Goal: Obtain resource: Download file/media

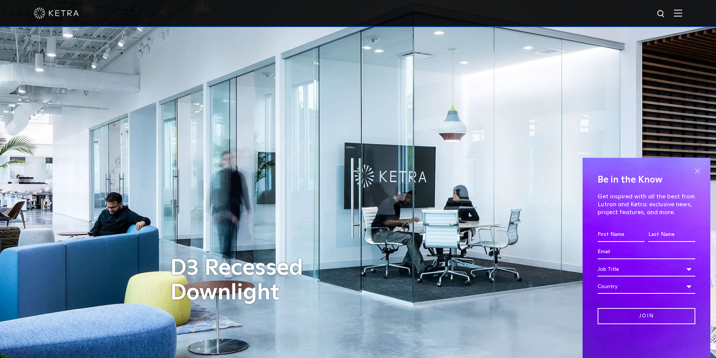
click at [698, 171] on span at bounding box center [697, 170] width 11 height 11
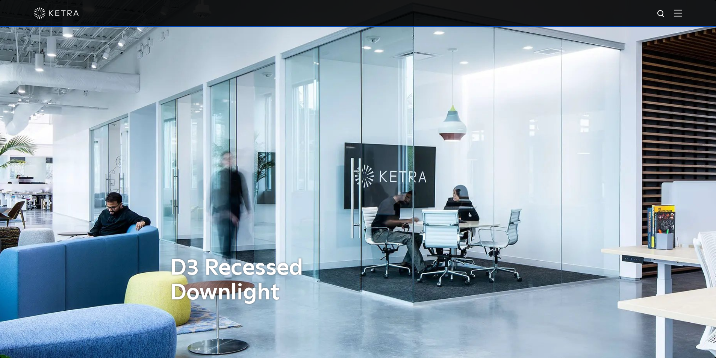
click at [682, 17] on img at bounding box center [678, 12] width 8 height 7
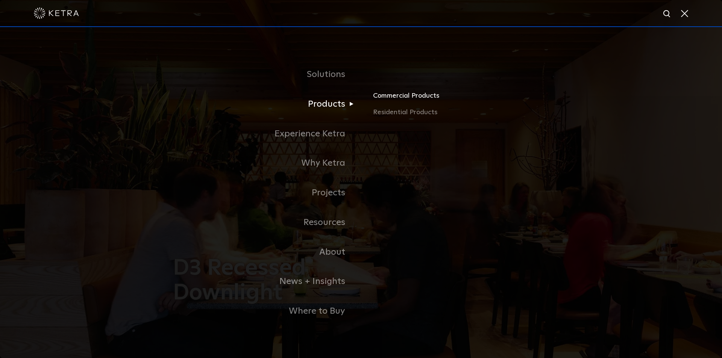
click at [392, 101] on link "Commercial Products" at bounding box center [461, 99] width 176 height 17
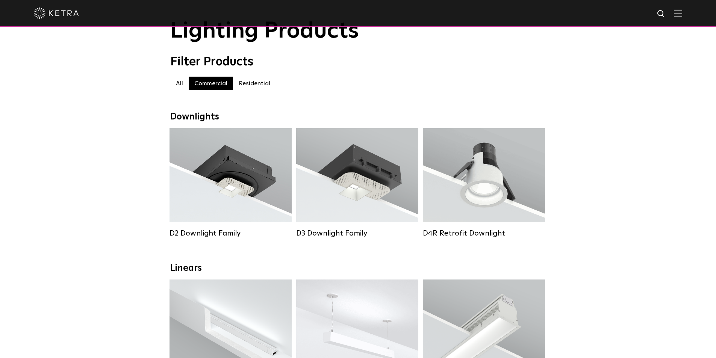
scroll to position [75, 0]
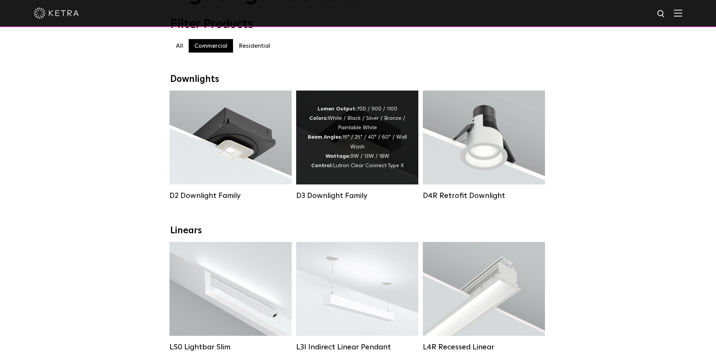
click at [368, 143] on div "Lumen Output: 700 / 900 / 1100 Colors: White / Black / Silver / Bronze / Painta…" at bounding box center [357, 138] width 100 height 66
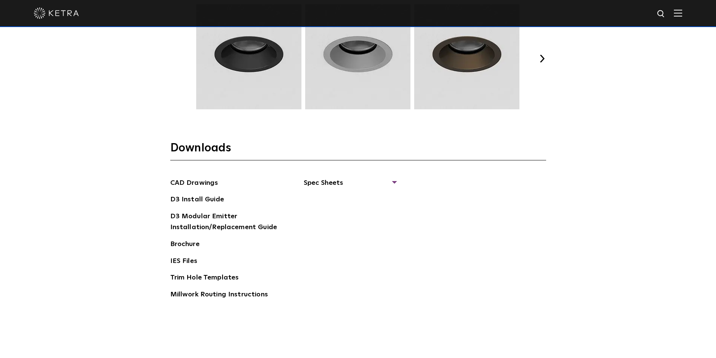
scroll to position [1128, 0]
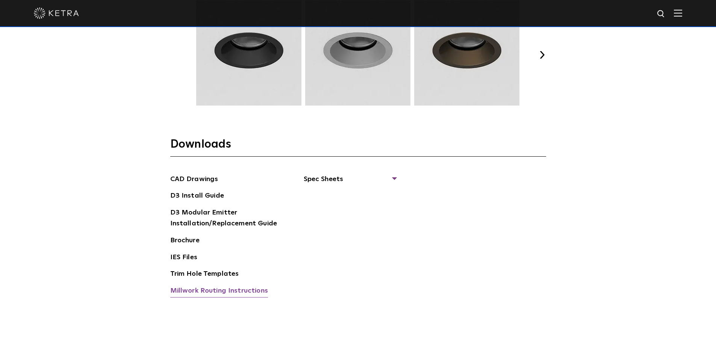
click at [214, 289] on link "Millwork Routing Instructions" at bounding box center [219, 292] width 98 height 12
click at [201, 196] on link "D3 Install Guide" at bounding box center [197, 197] width 54 height 12
